Goal: Task Accomplishment & Management: Complete application form

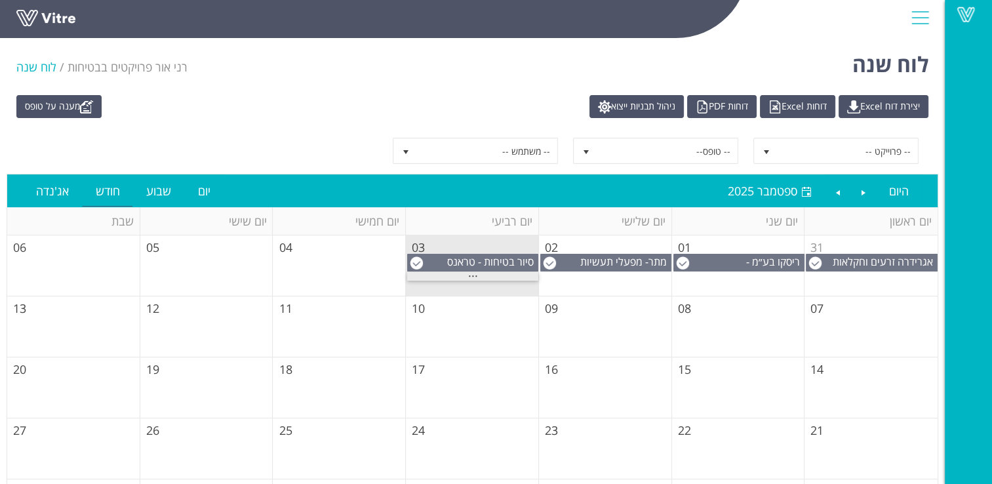
click at [474, 274] on span "..." at bounding box center [473, 273] width 10 height 14
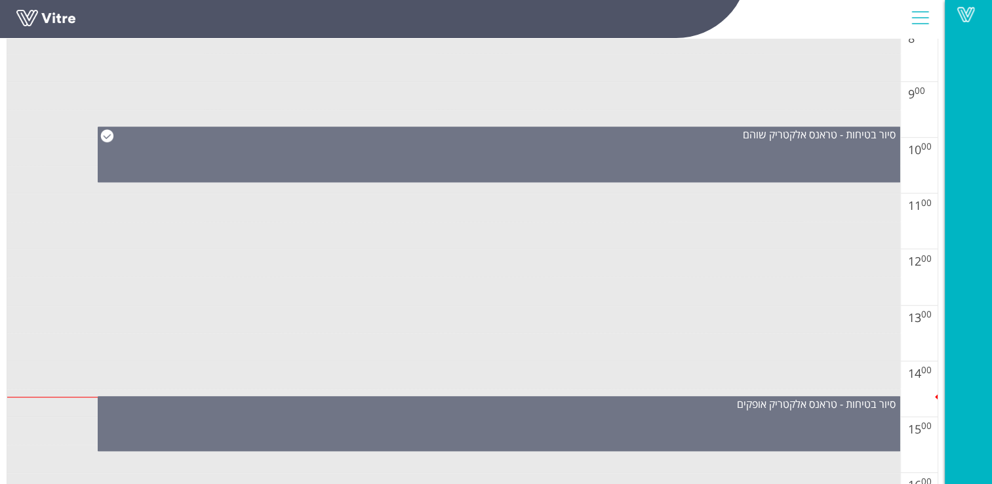
scroll to position [721, 0]
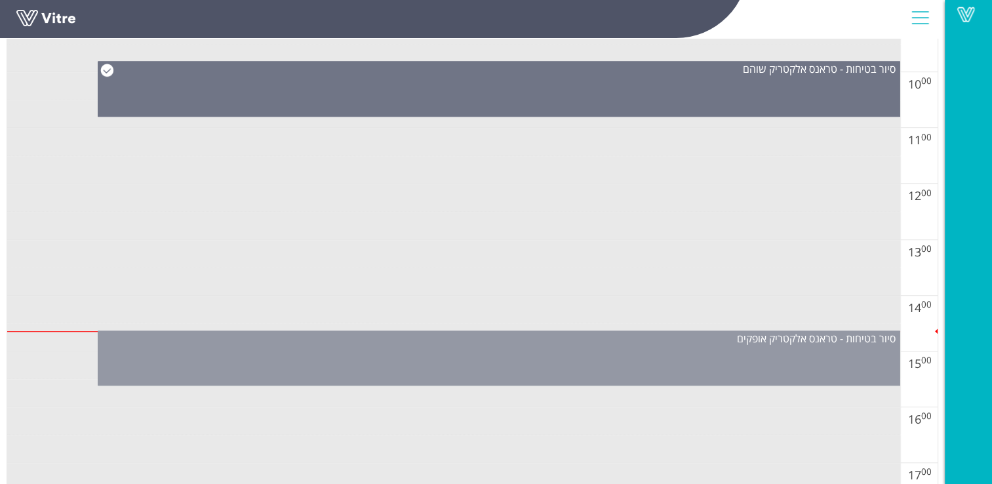
click at [733, 347] on div "סיור בטיחות - טראנס אלקטריק אופקים" at bounding box center [499, 358] width 803 height 55
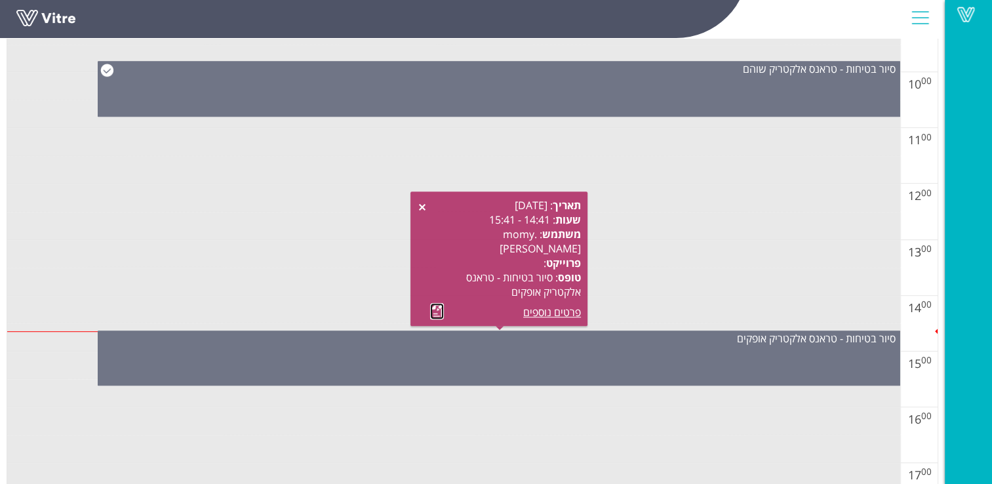
click at [435, 313] on link at bounding box center [437, 311] width 14 height 16
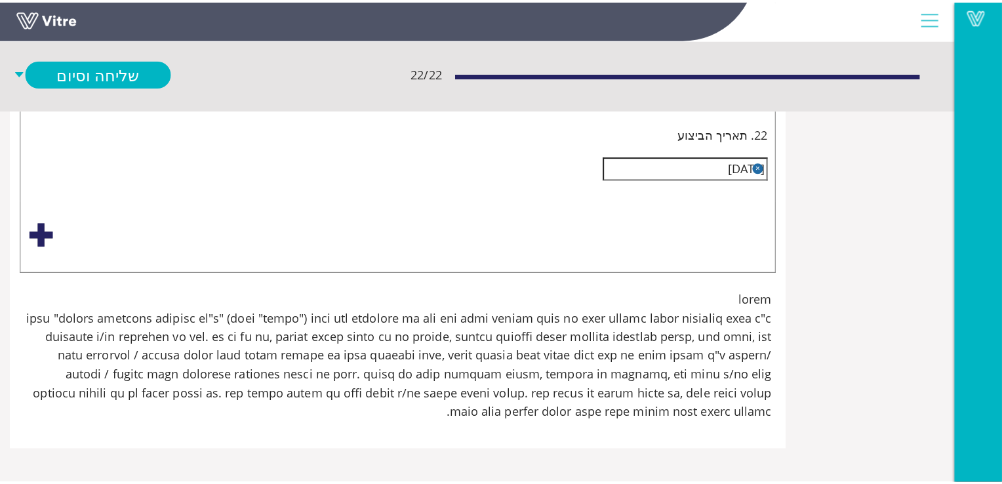
scroll to position [6493, -101]
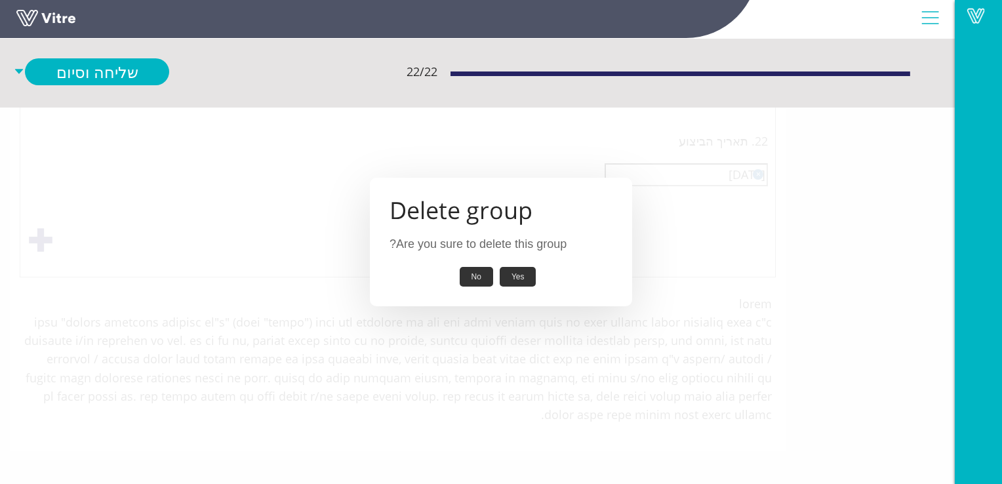
click at [526, 279] on button "Yes" at bounding box center [518, 277] width 37 height 20
type input "פס מתכת גבוהה.עובדים נתקלים בפס"
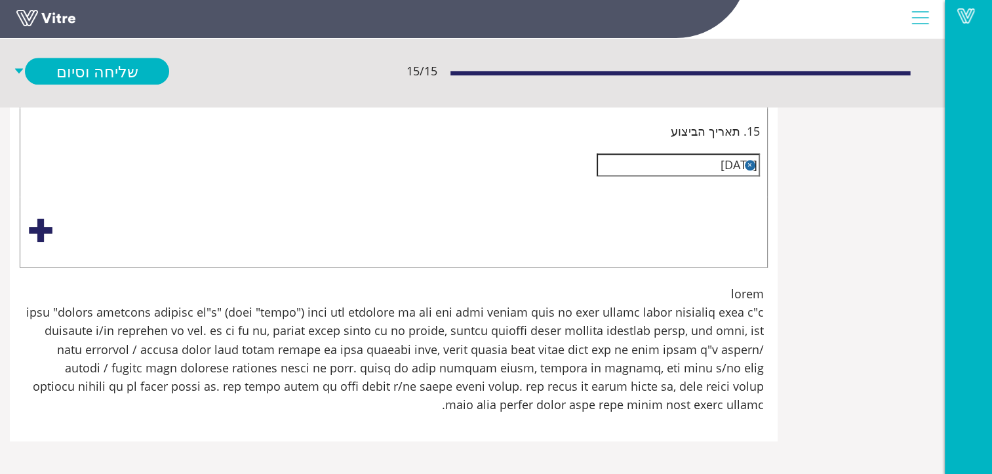
scroll to position [5859, -101]
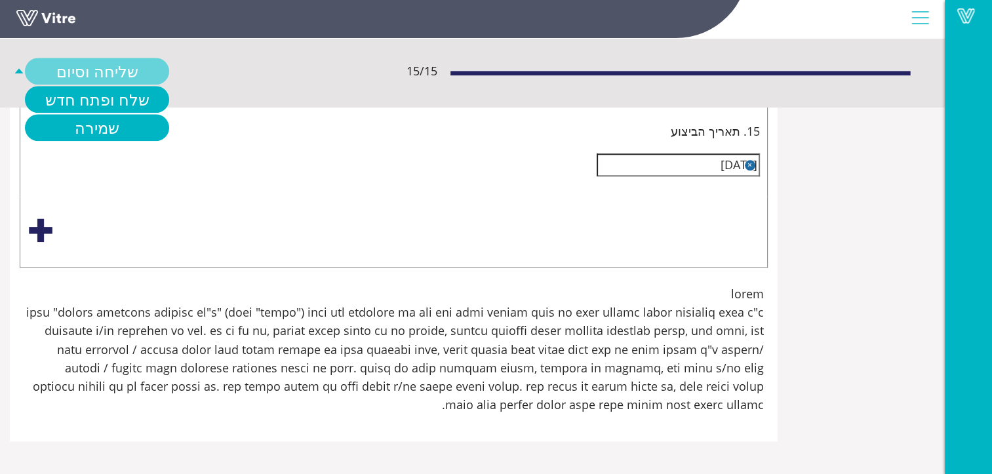
click at [169, 72] on link "שליחה וסיום" at bounding box center [97, 71] width 144 height 27
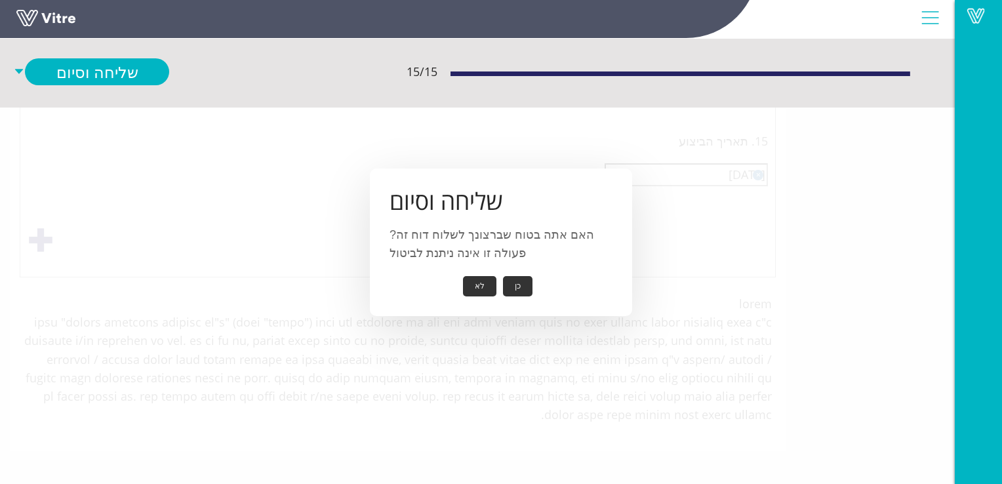
click at [517, 286] on button "כן" at bounding box center [518, 286] width 30 height 20
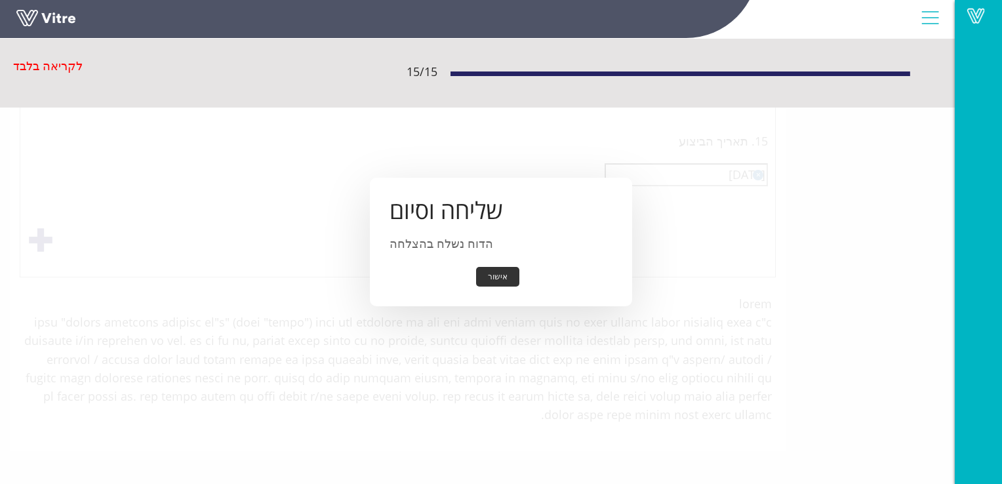
click at [496, 275] on button "אישור" at bounding box center [497, 277] width 43 height 20
